Goal: Obtain resource: Download file/media

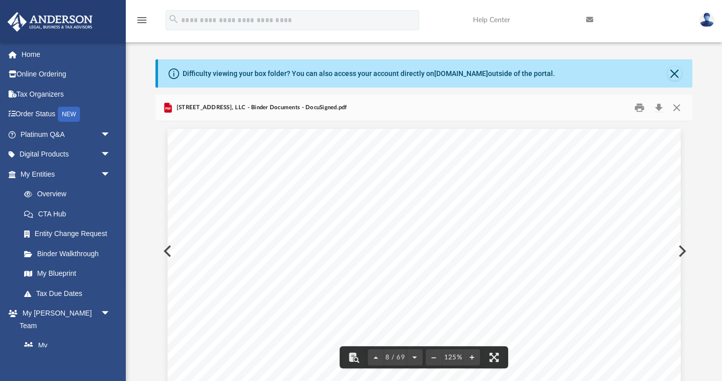
scroll to position [4757, 0]
click at [679, 109] on button "Close" at bounding box center [676, 108] width 18 height 16
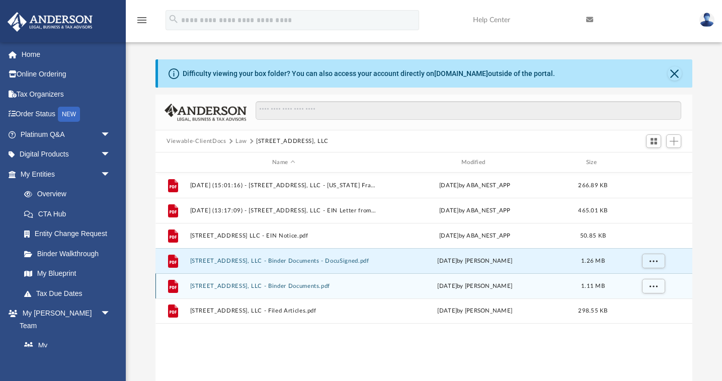
click at [245, 285] on button "3325 Saratoga Blvd., LLC - Binder Documents.pdf" at bounding box center [283, 286] width 187 height 7
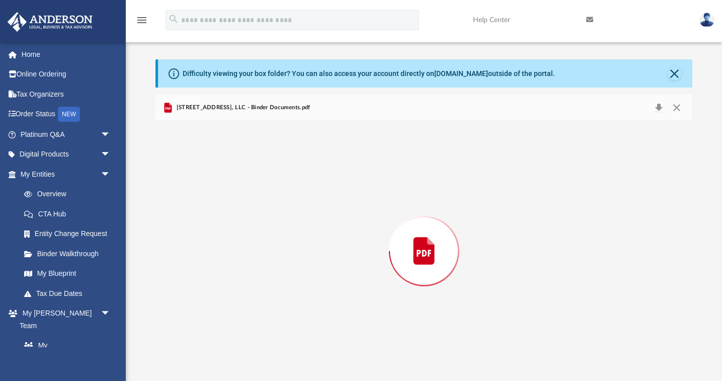
click at [245, 285] on div "Preview" at bounding box center [424, 251] width 537 height 260
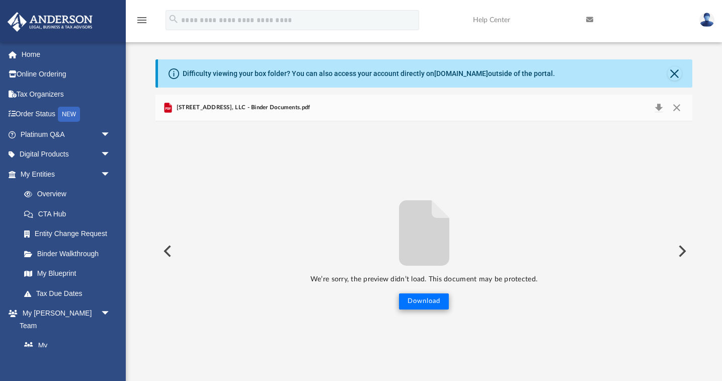
click at [427, 302] on button "Download" at bounding box center [424, 301] width 50 height 16
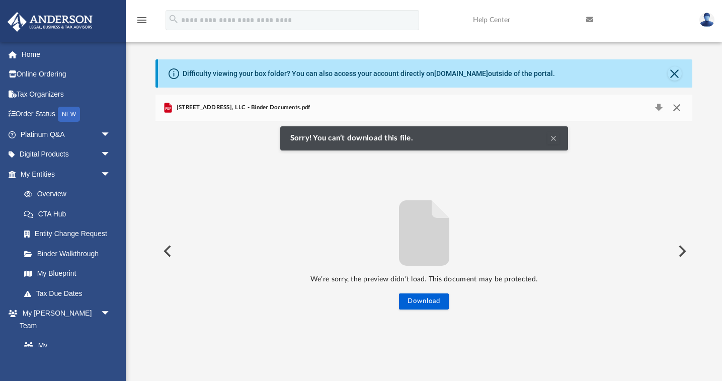
click at [675, 102] on button "Close" at bounding box center [676, 108] width 18 height 14
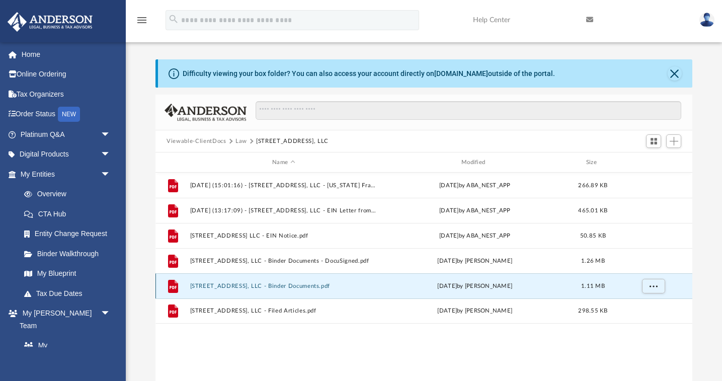
click at [224, 286] on button "3325 Saratoga Blvd., LLC - Binder Documents.pdf" at bounding box center [283, 286] width 187 height 7
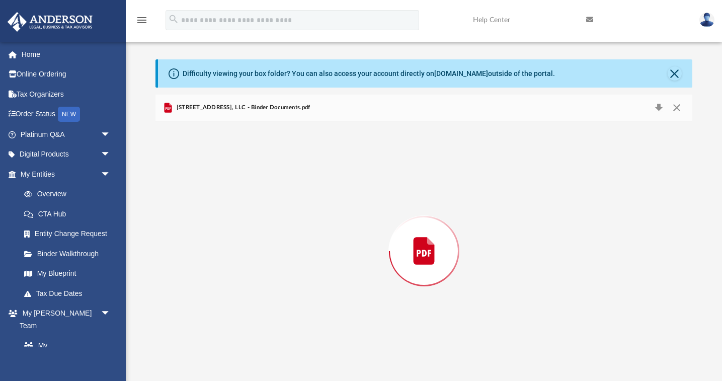
click at [224, 286] on div "Preview" at bounding box center [424, 251] width 537 height 260
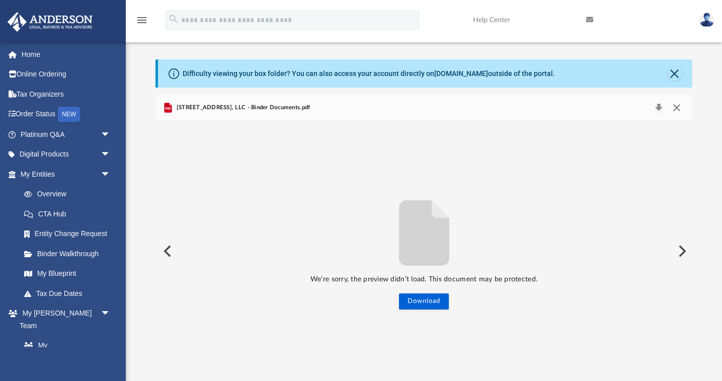
click at [676, 104] on button "Close" at bounding box center [676, 108] width 18 height 14
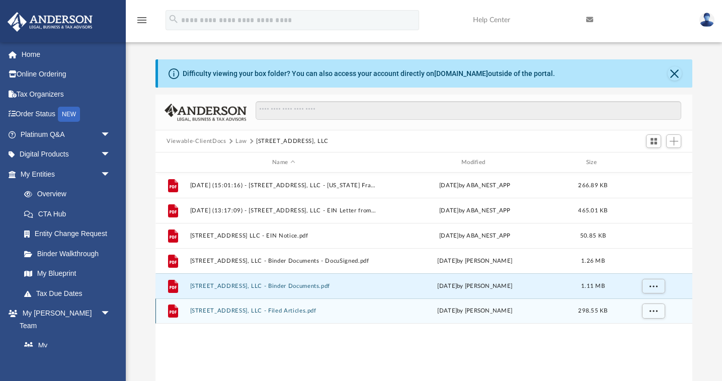
click at [260, 309] on button "3325 Saratoga Blvd., LLC - Filed Articles.pdf" at bounding box center [283, 311] width 187 height 7
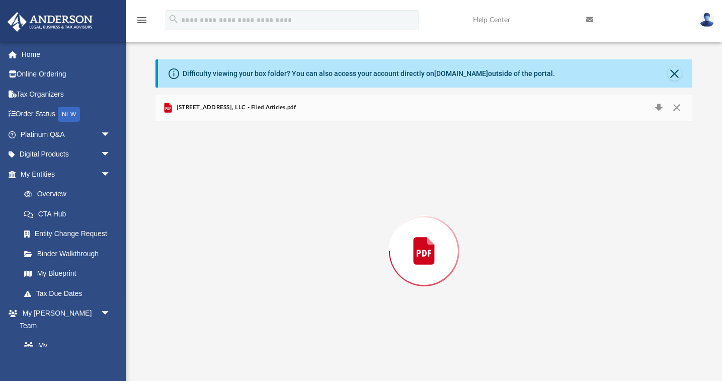
click at [260, 309] on div "Preview" at bounding box center [424, 251] width 537 height 260
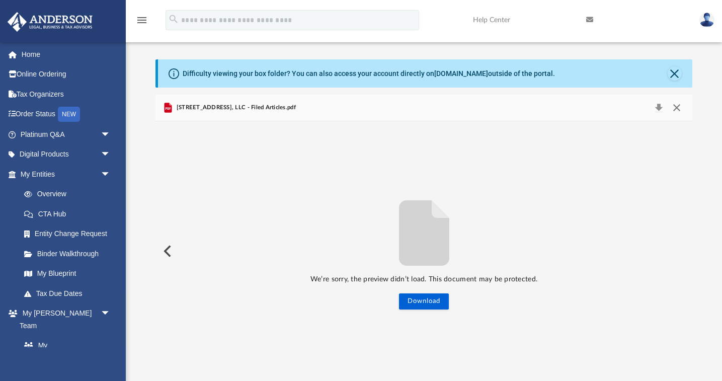
click at [671, 109] on button "Close" at bounding box center [676, 108] width 18 height 14
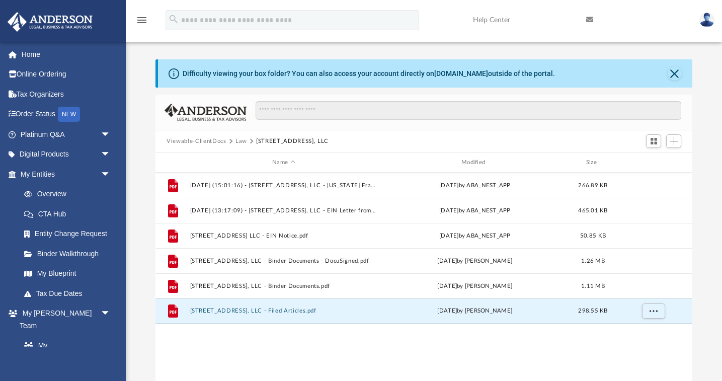
click at [706, 21] on img at bounding box center [707, 20] width 15 height 15
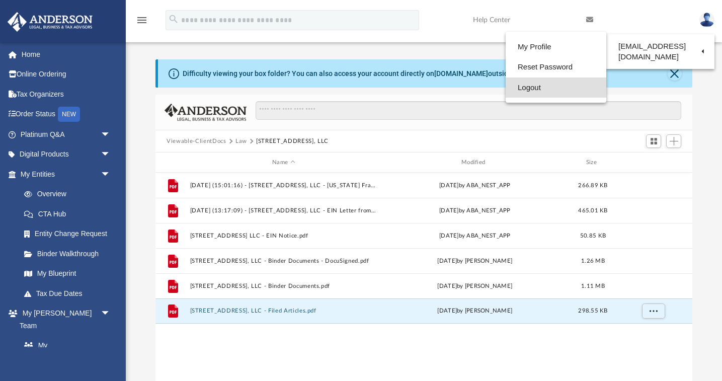
click at [534, 91] on link "Logout" at bounding box center [556, 88] width 101 height 21
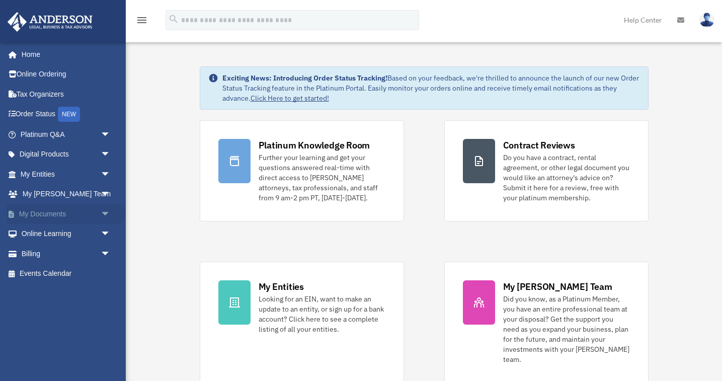
click at [107, 210] on span "arrow_drop_down" at bounding box center [111, 214] width 20 height 21
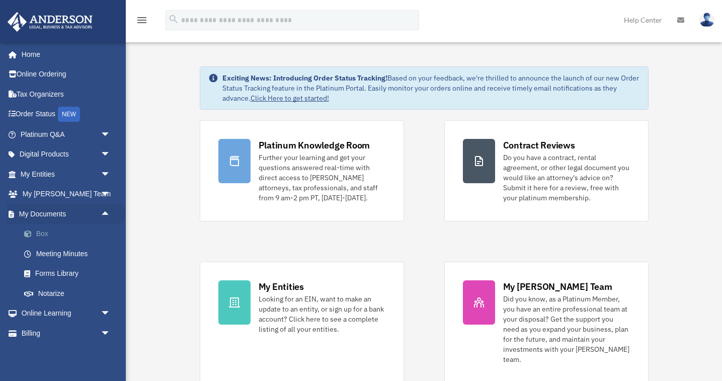
click at [44, 231] on link "Box" at bounding box center [70, 234] width 112 height 20
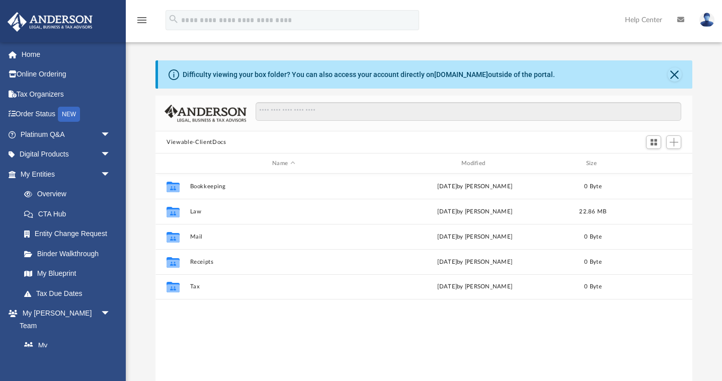
scroll to position [229, 537]
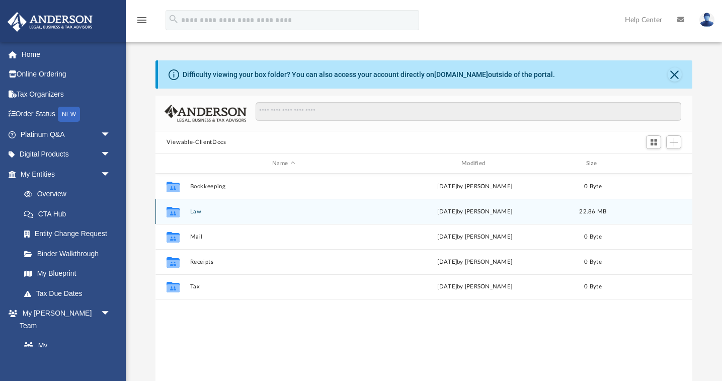
click at [198, 208] on button "Law" at bounding box center [283, 211] width 187 height 7
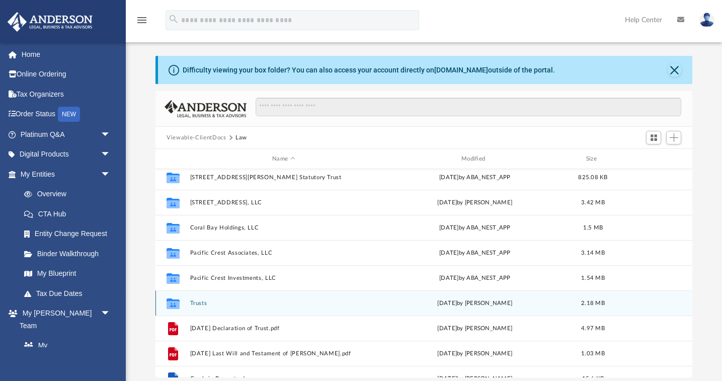
scroll to position [1, 0]
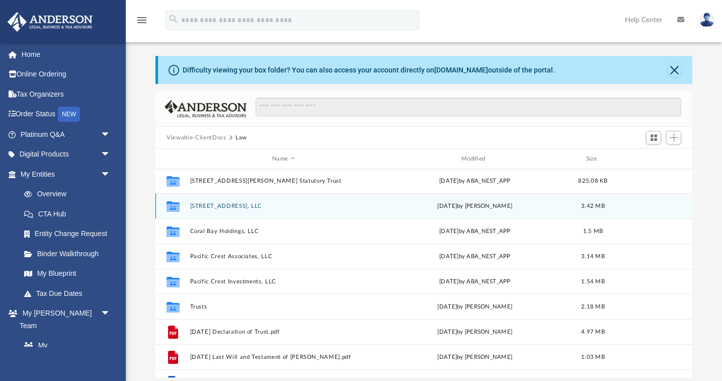
click at [223, 205] on button "3325 Saratoga Blvd., LLC" at bounding box center [283, 206] width 187 height 7
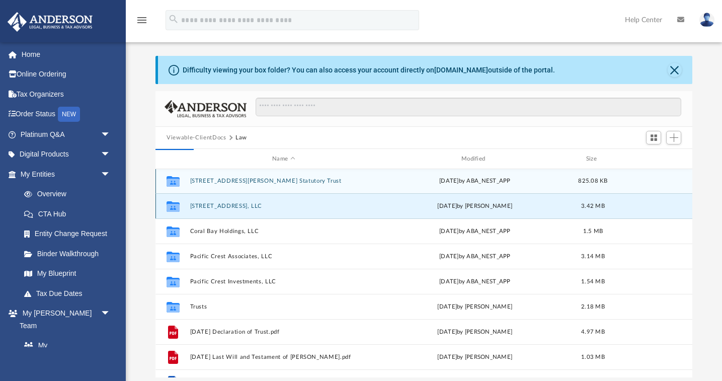
scroll to position [0, 0]
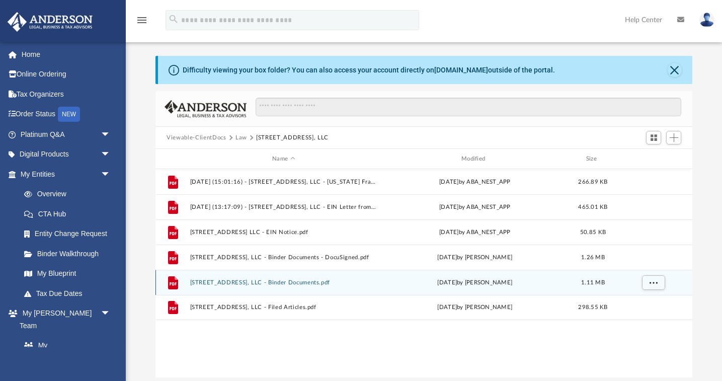
click at [244, 281] on button "3325 Saratoga Blvd., LLC - Binder Documents.pdf" at bounding box center [283, 282] width 187 height 7
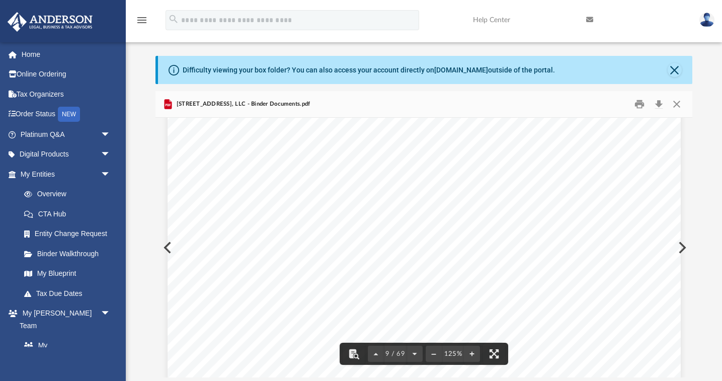
scroll to position [5802, 0]
click at [671, 65] on button "Close" at bounding box center [675, 70] width 14 height 14
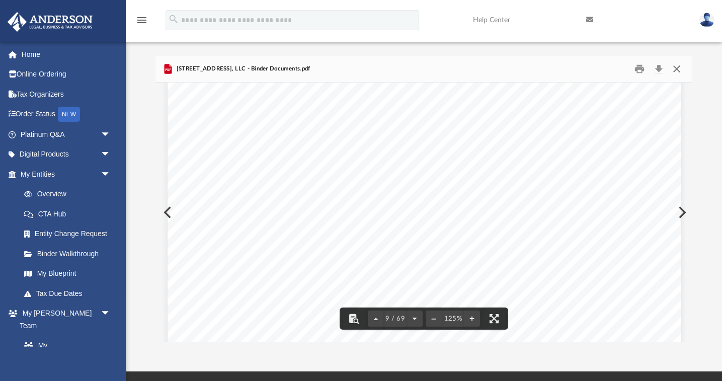
click at [675, 69] on button "Close" at bounding box center [676, 69] width 18 height 16
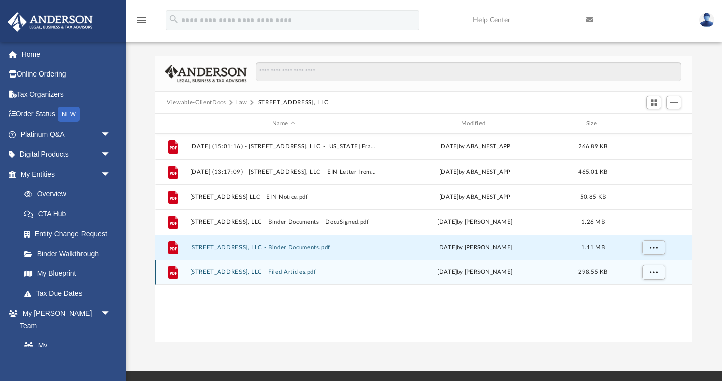
click at [217, 273] on button "3325 Saratoga Blvd., LLC - Filed Articles.pdf" at bounding box center [283, 272] width 187 height 7
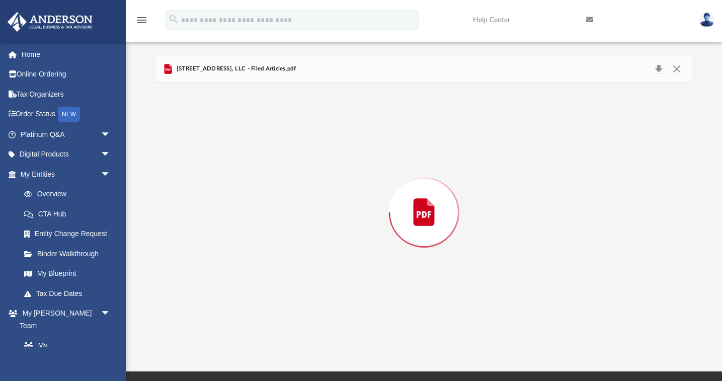
click at [217, 273] on div "Preview" at bounding box center [424, 213] width 537 height 260
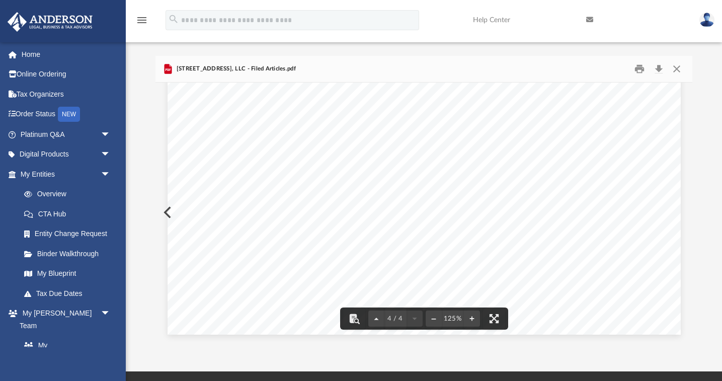
scroll to position [2458, 0]
click at [638, 69] on button "Print" at bounding box center [640, 69] width 20 height 16
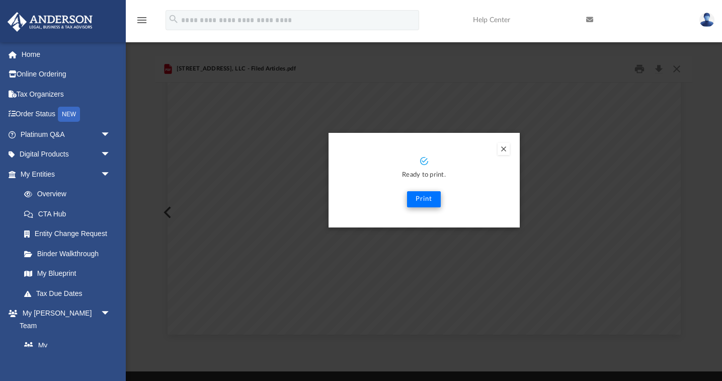
click at [422, 200] on button "Print" at bounding box center [424, 199] width 34 height 16
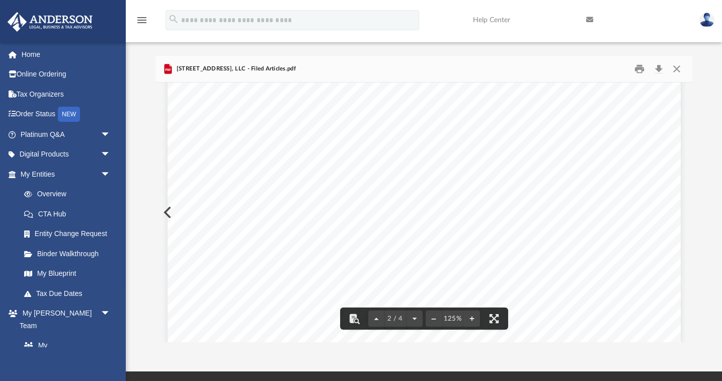
scroll to position [727, 0]
click at [680, 66] on button "Close" at bounding box center [676, 69] width 18 height 16
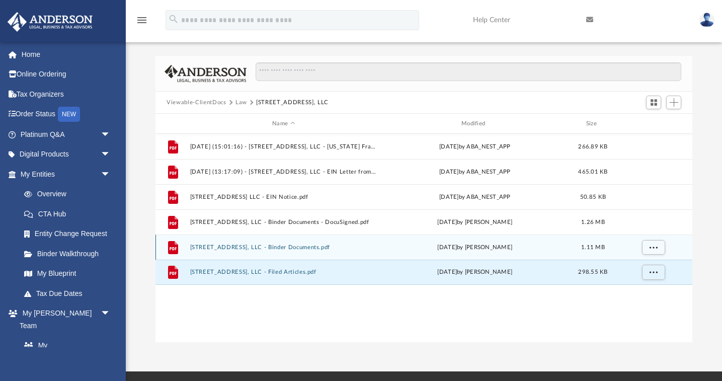
click at [249, 247] on button "3325 Saratoga Blvd., LLC - Binder Documents.pdf" at bounding box center [283, 247] width 187 height 7
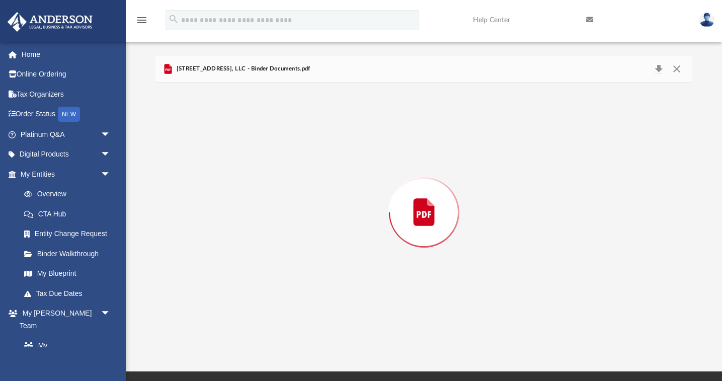
click at [249, 247] on div "Preview" at bounding box center [424, 213] width 537 height 260
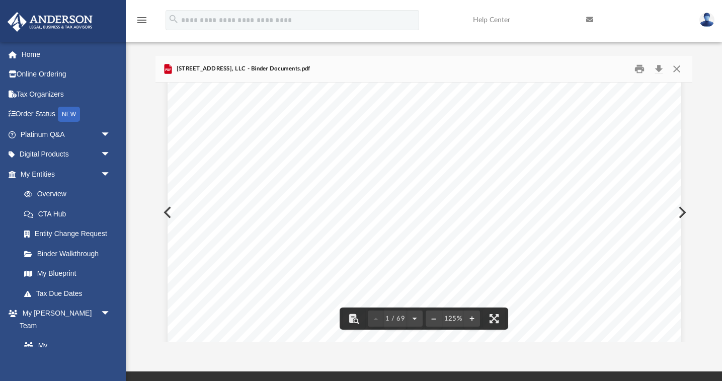
scroll to position [179, 0]
click at [682, 66] on button "Close" at bounding box center [676, 69] width 18 height 16
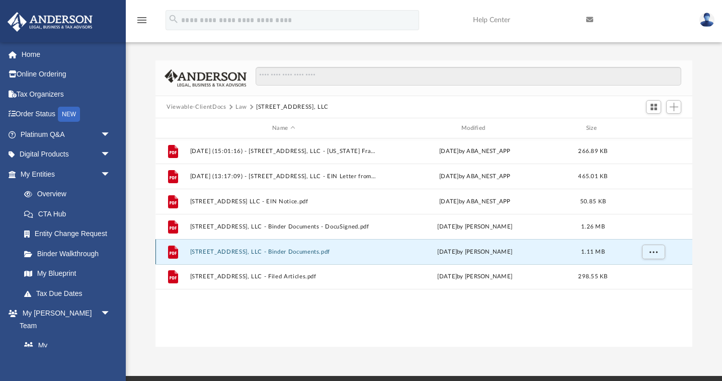
scroll to position [0, 0]
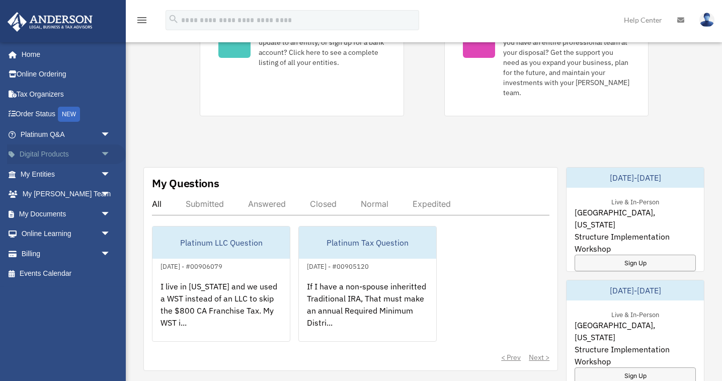
scroll to position [256, 0]
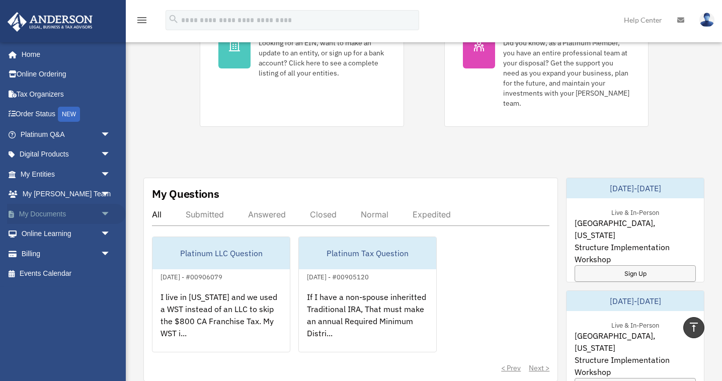
click at [104, 210] on span "arrow_drop_down" at bounding box center [111, 214] width 20 height 21
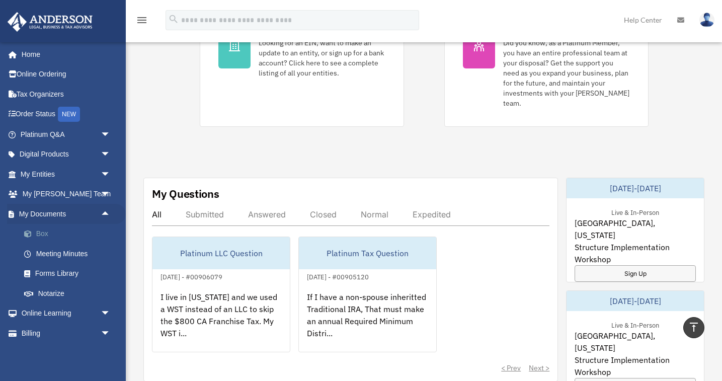
click at [42, 232] on link "Box" at bounding box center [70, 234] width 112 height 20
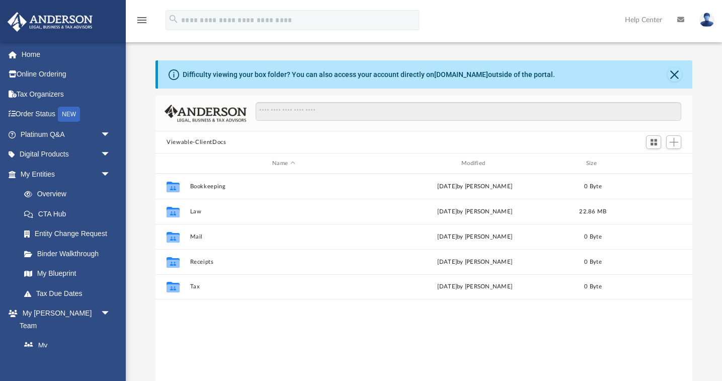
scroll to position [1, 1]
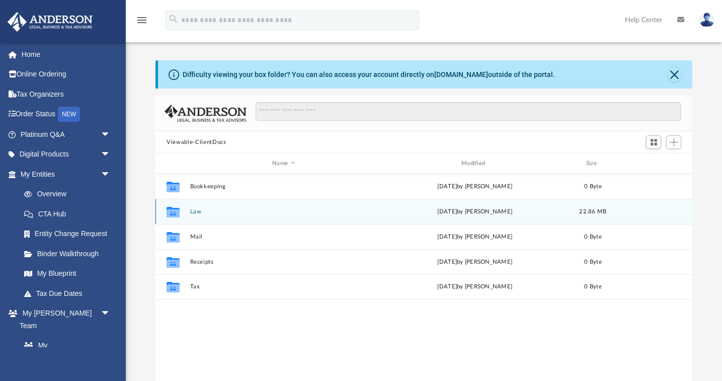
click at [197, 213] on button "Law" at bounding box center [283, 211] width 187 height 7
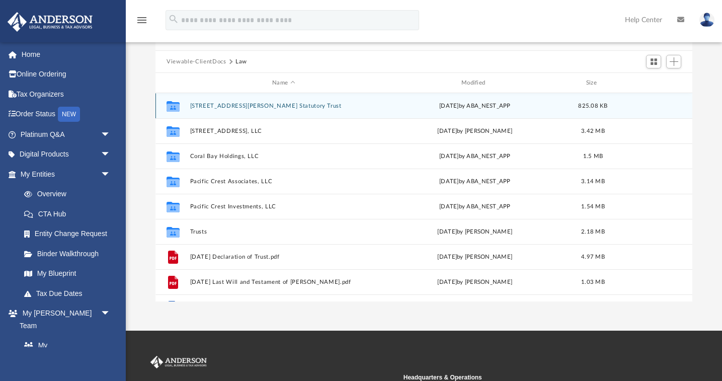
scroll to position [84, 0]
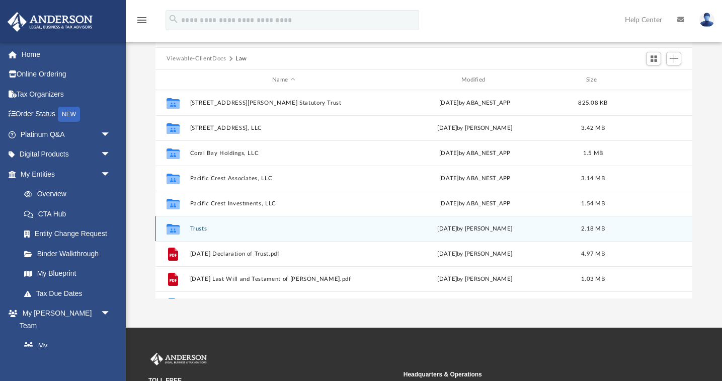
click at [201, 231] on button "Trusts" at bounding box center [283, 228] width 187 height 7
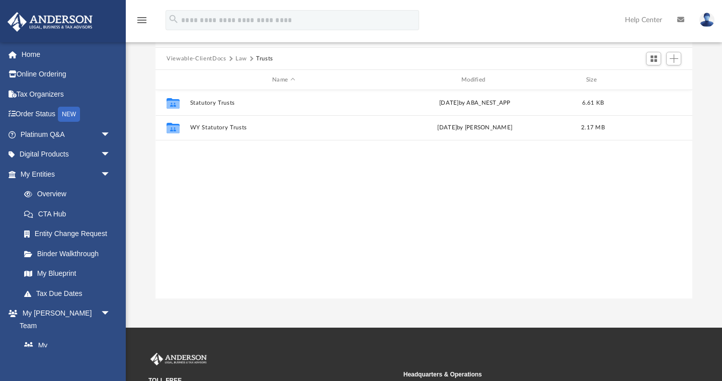
click at [708, 21] on img at bounding box center [707, 20] width 15 height 15
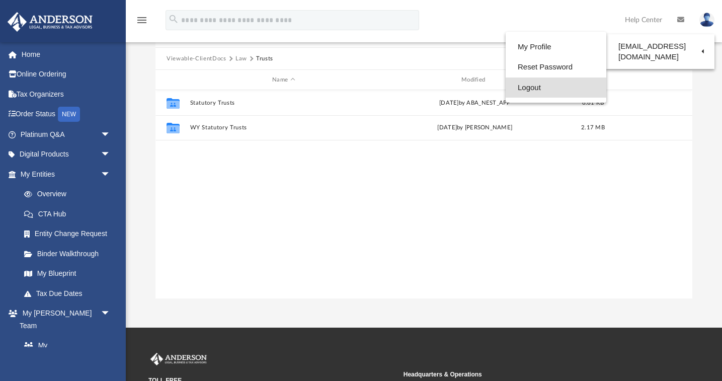
click at [533, 90] on link "Logout" at bounding box center [556, 88] width 101 height 21
